Goal: Find specific page/section: Find specific page/section

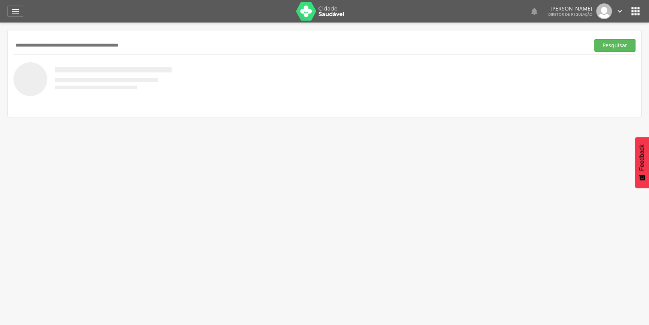
click at [330, 14] on img at bounding box center [320, 11] width 49 height 19
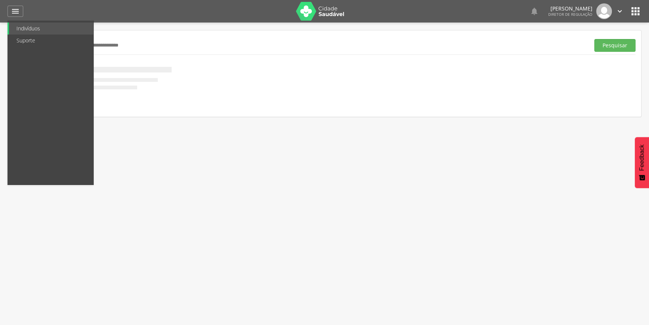
click at [225, 18] on div at bounding box center [161, 11] width 260 height 22
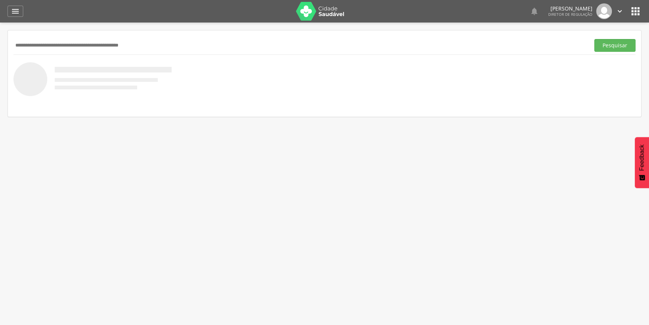
click at [641, 7] on icon "" at bounding box center [636, 11] width 12 height 12
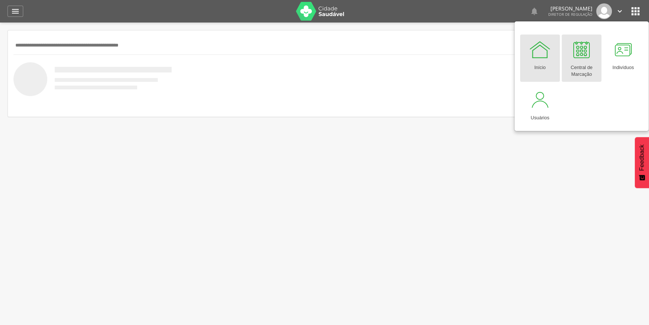
click at [586, 56] on div at bounding box center [582, 49] width 22 height 22
